Goal: Register for event/course

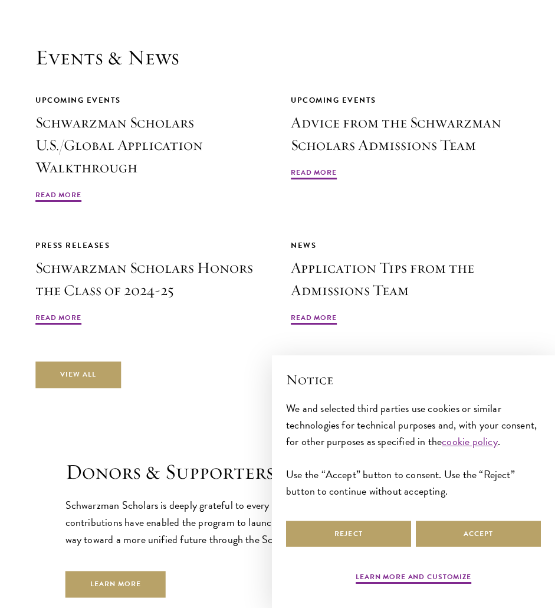
scroll to position [3952, 0]
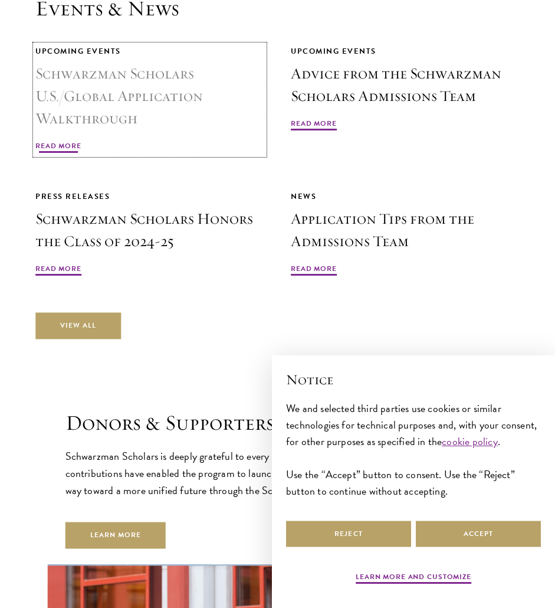
click at [44, 147] on span "Read More" at bounding box center [58, 147] width 46 height 14
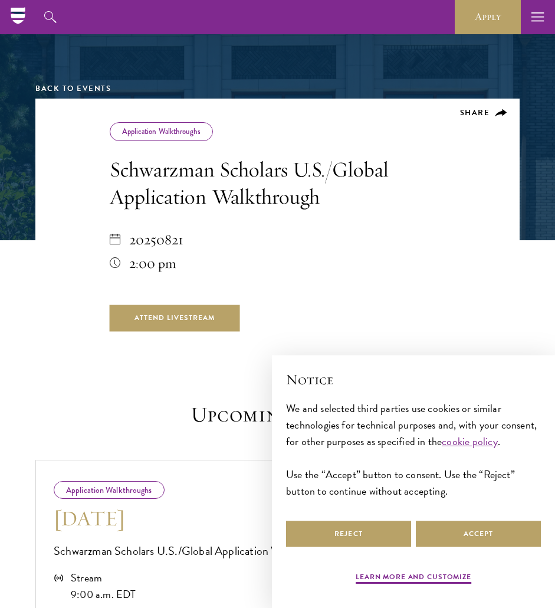
scroll to position [118, 0]
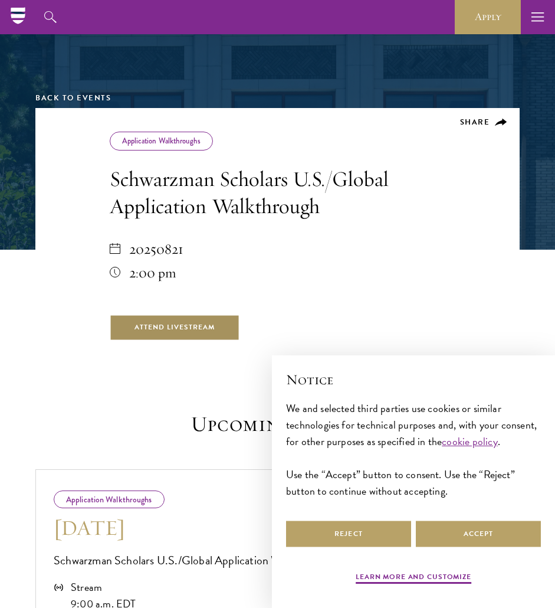
click at [208, 329] on link "Attend Livestream" at bounding box center [175, 327] width 130 height 27
